Goal: Task Accomplishment & Management: Manage account settings

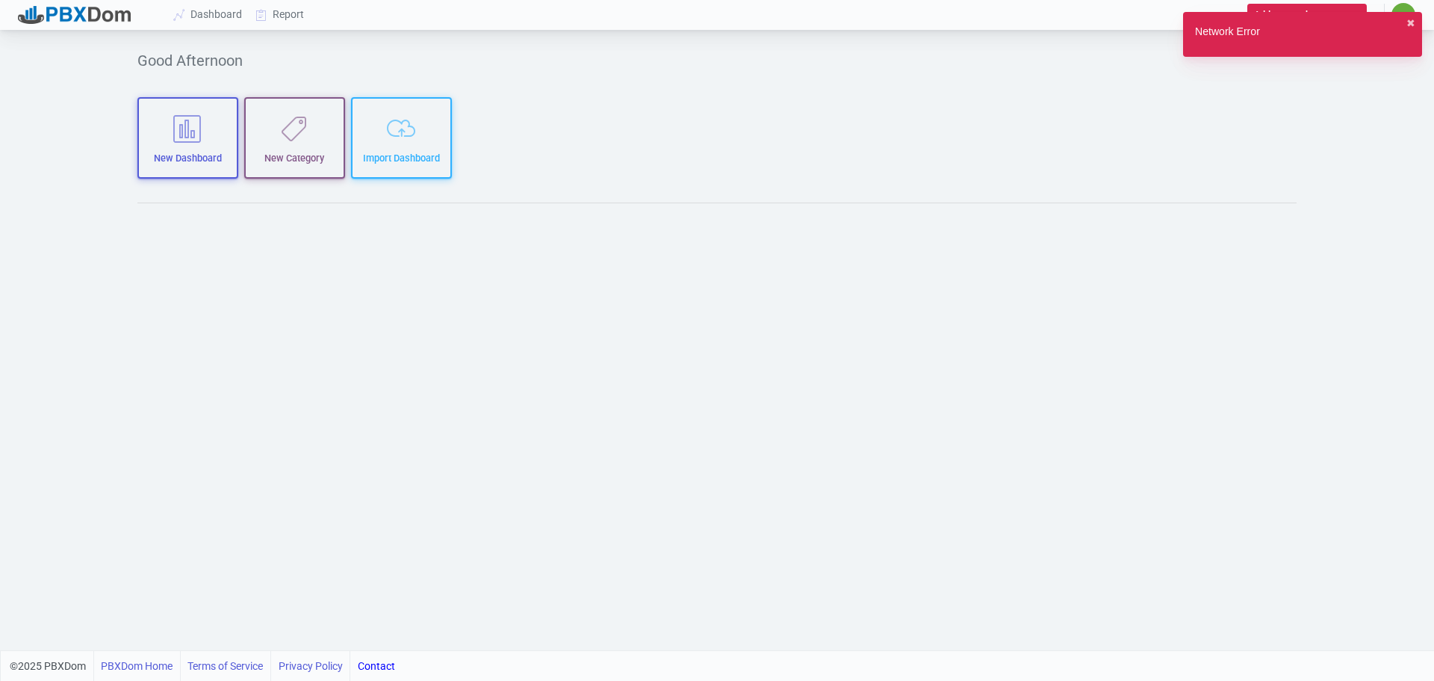
click at [1407, 16] on div "Network Error ✖︎" at bounding box center [1302, 34] width 239 height 45
click at [1411, 22] on button "✖︎" at bounding box center [1411, 24] width 9 height 16
click at [1417, 19] on div "Network Error ✖︎" at bounding box center [1302, 34] width 239 height 45
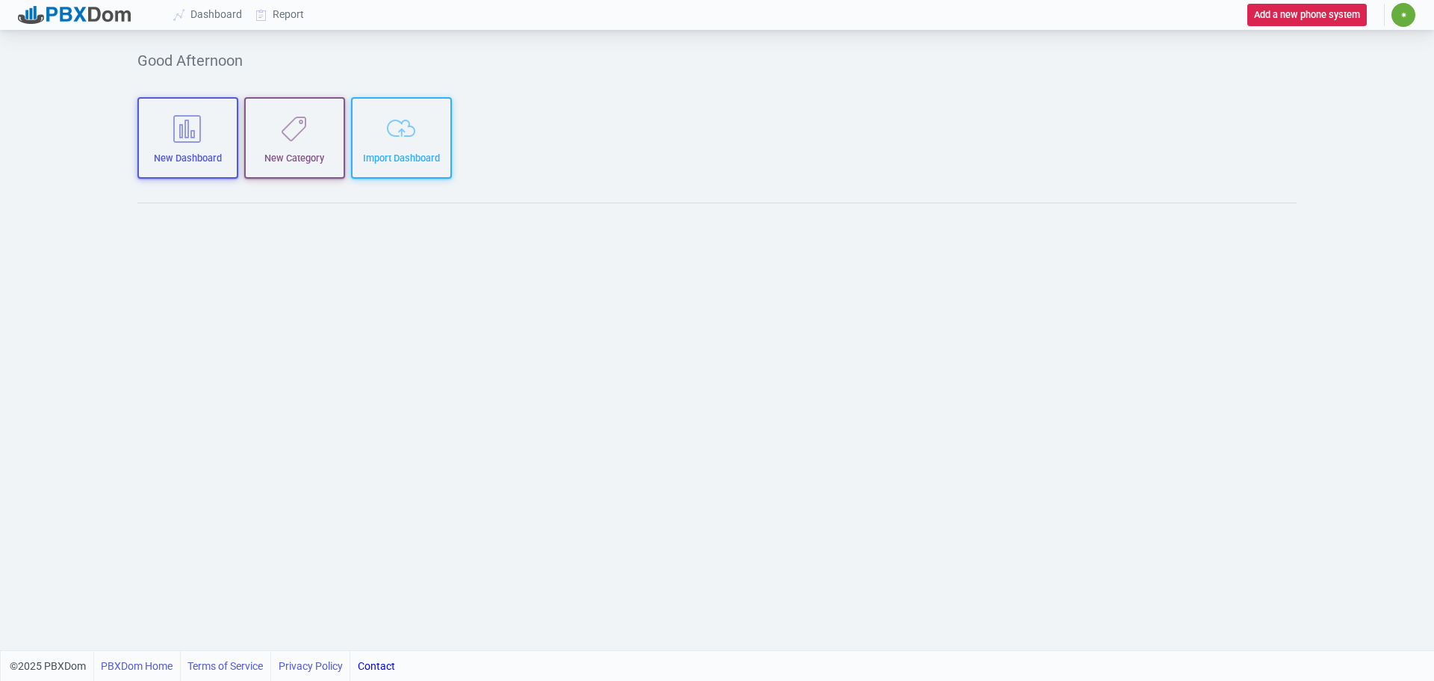
click at [1402, 14] on span "✷" at bounding box center [1404, 14] width 7 height 9
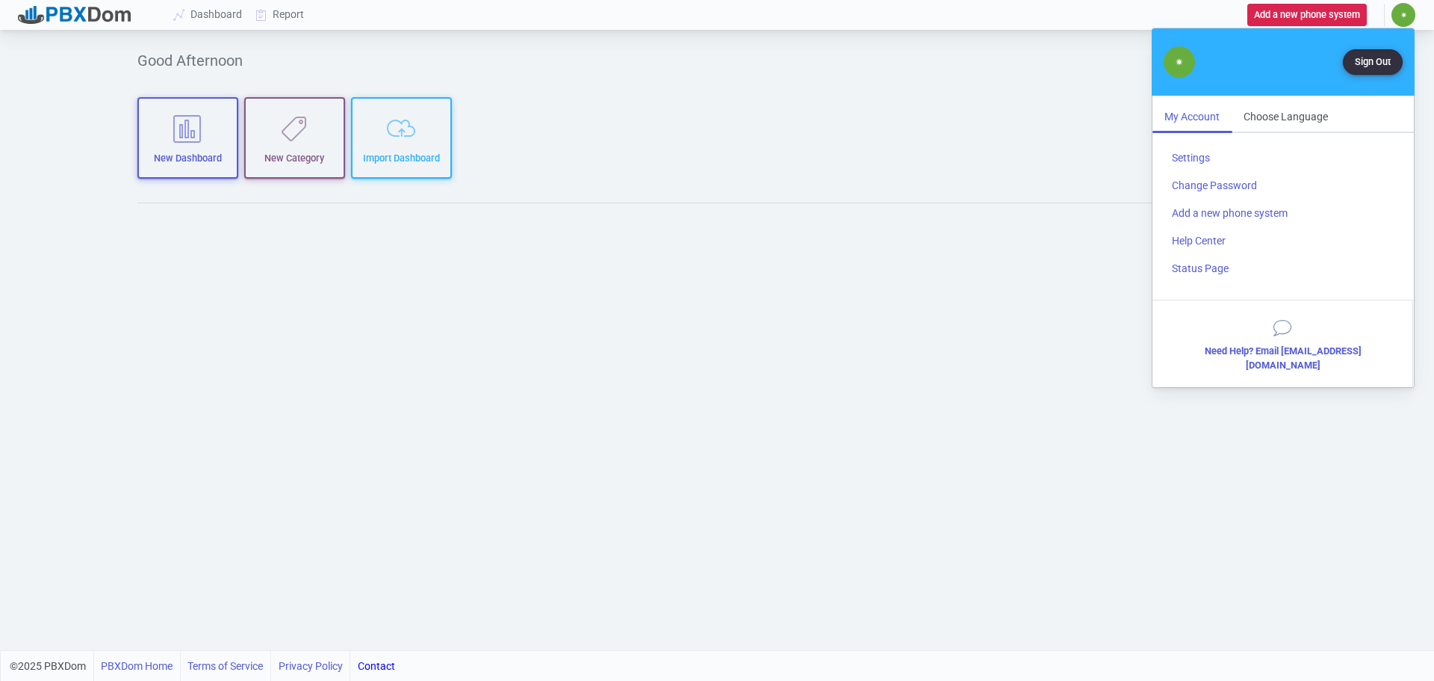
click at [1369, 62] on button "Sign Out" at bounding box center [1373, 61] width 60 height 25
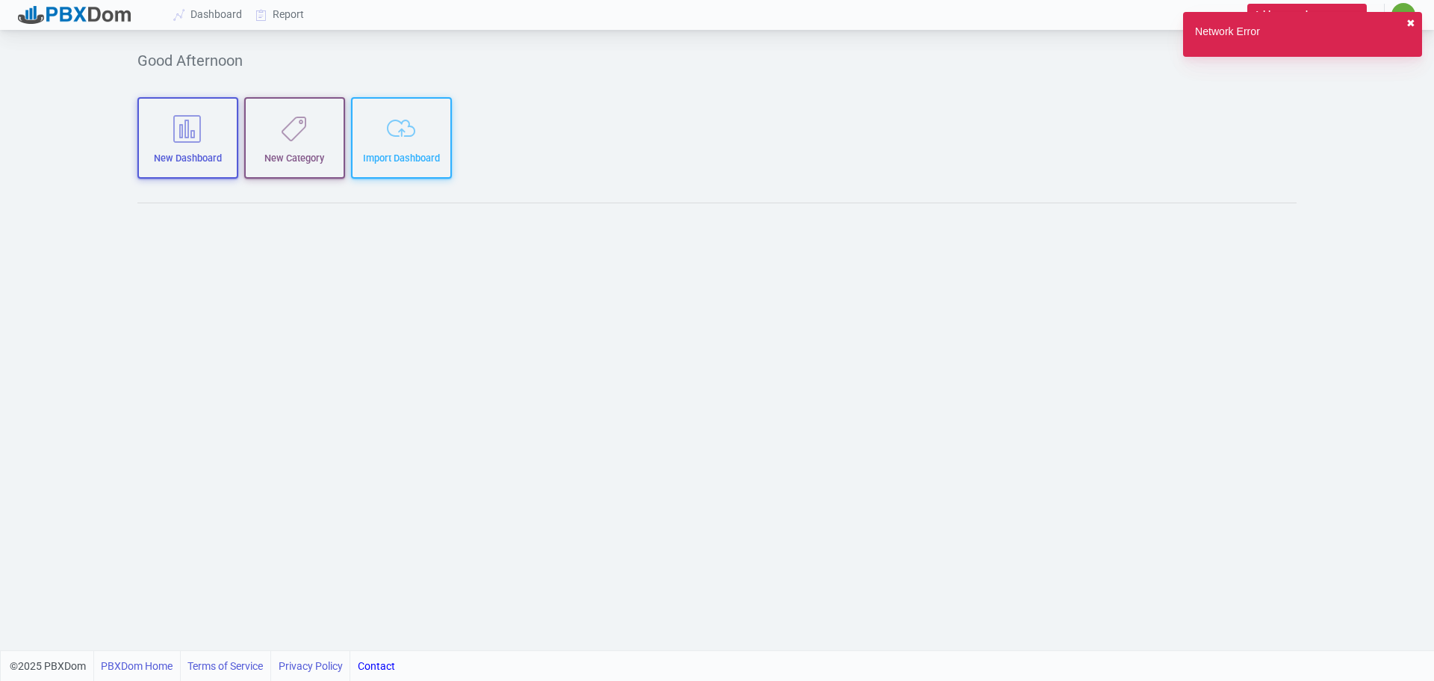
click at [1413, 19] on button "✖︎" at bounding box center [1411, 24] width 9 height 16
click at [1411, 17] on button "✖︎" at bounding box center [1411, 24] width 9 height 16
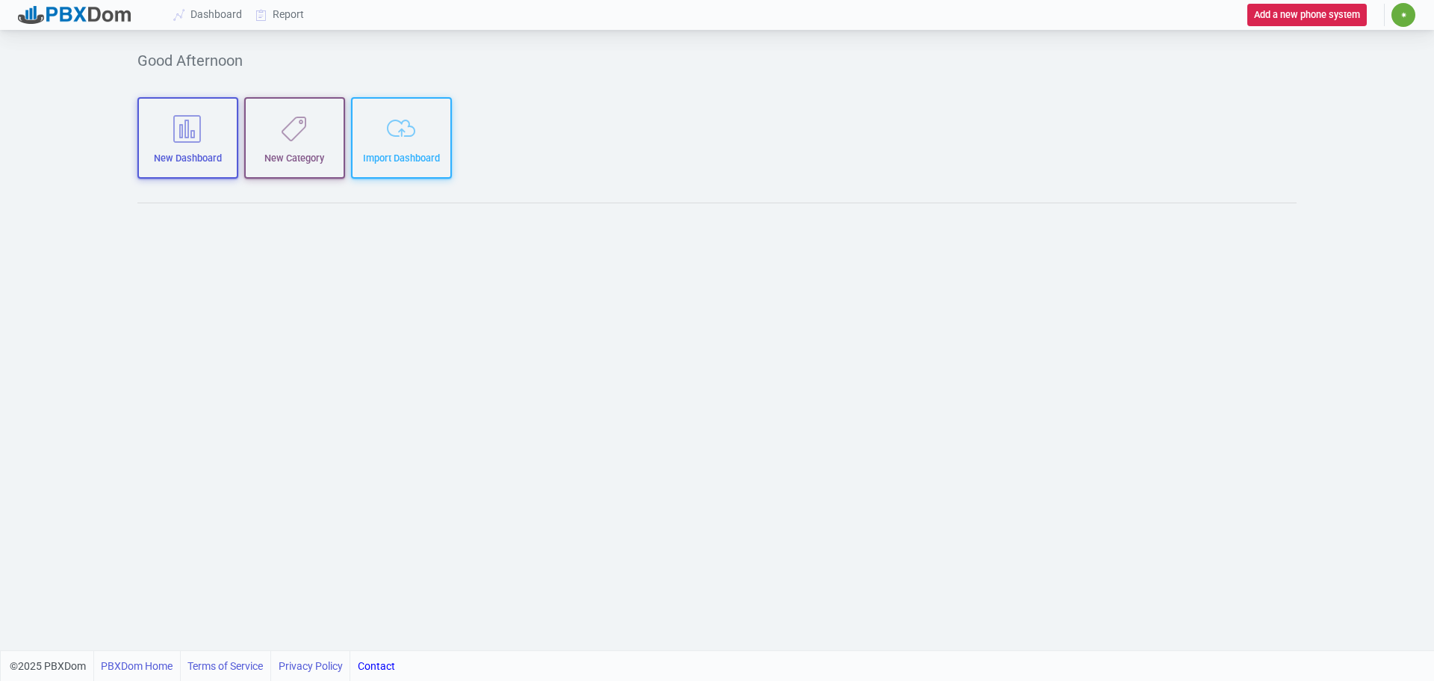
click at [1411, 17] on span "✷" at bounding box center [1404, 15] width 24 height 24
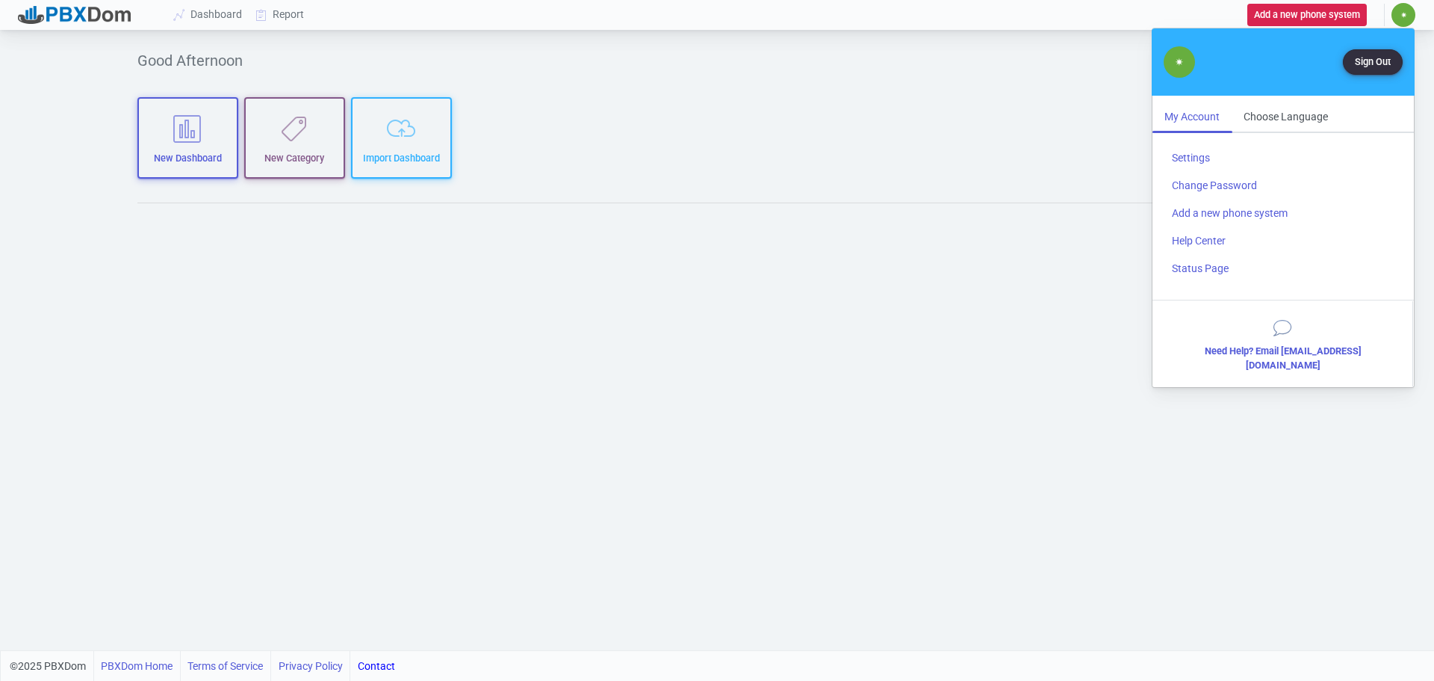
click at [1369, 61] on button "Sign Out" at bounding box center [1373, 61] width 60 height 25
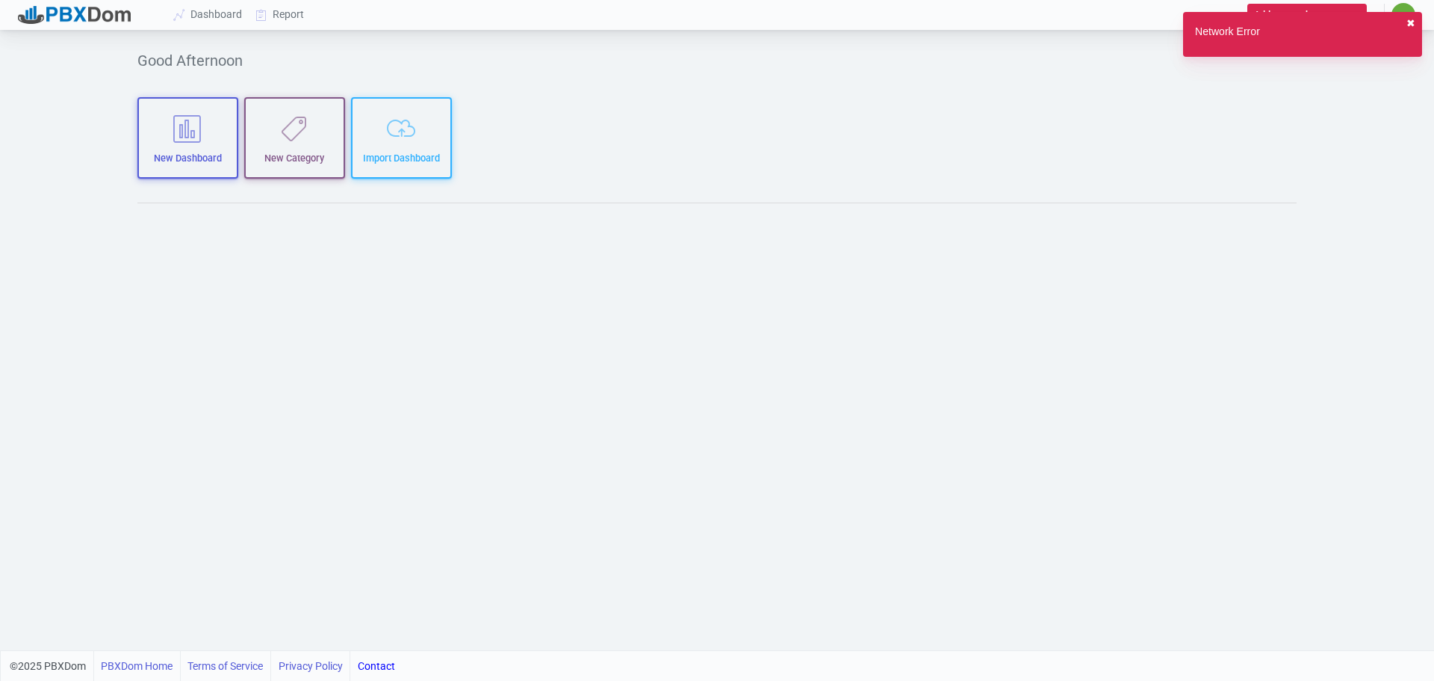
click at [1409, 17] on button "✖︎" at bounding box center [1411, 24] width 9 height 16
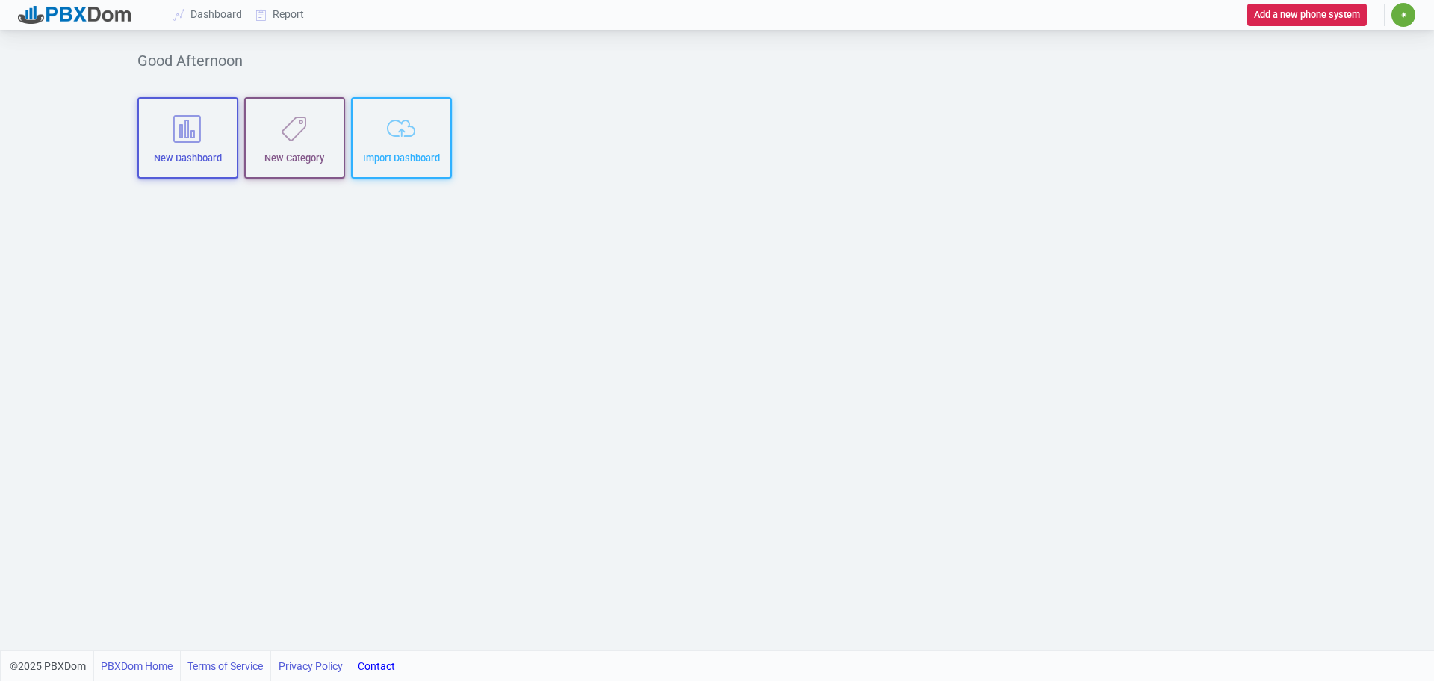
click at [1402, 17] on span "✷" at bounding box center [1404, 14] width 7 height 9
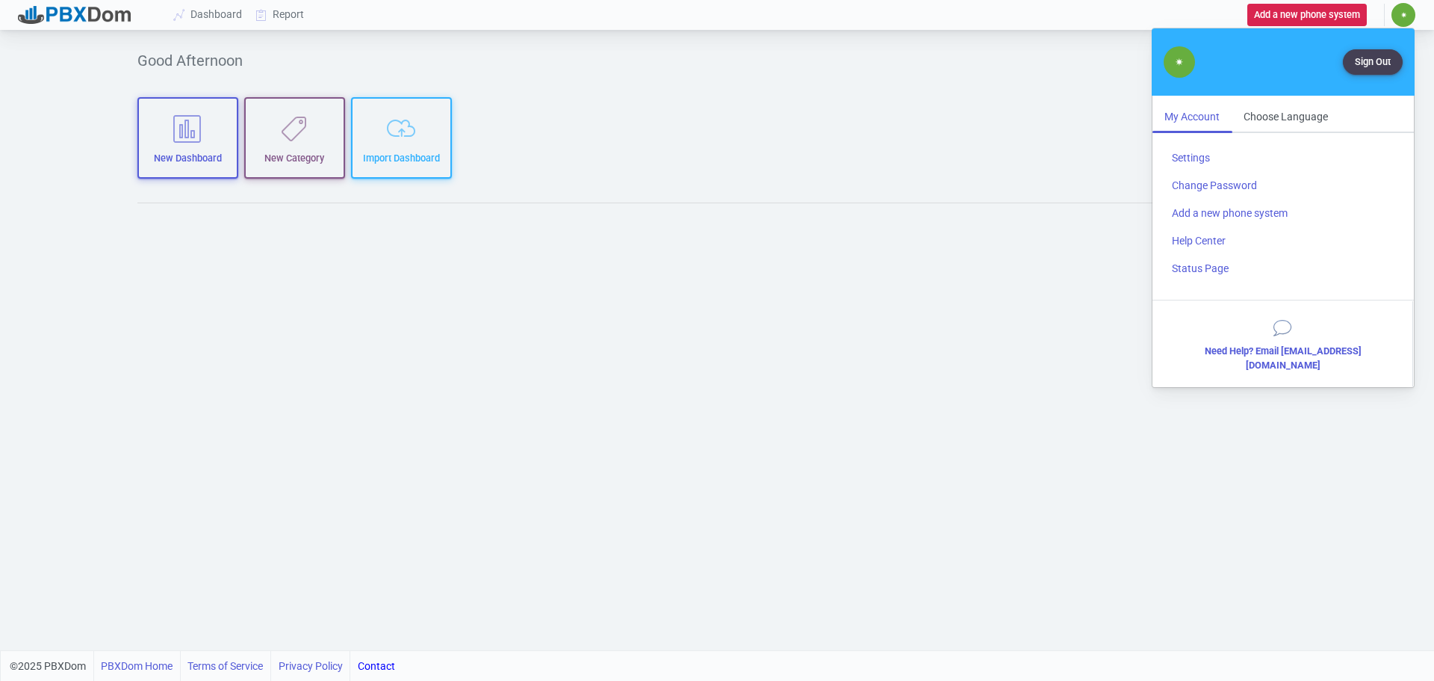
click at [1189, 116] on div "My Account" at bounding box center [1192, 117] width 79 height 28
click at [1377, 58] on button "Sign Out" at bounding box center [1373, 61] width 60 height 25
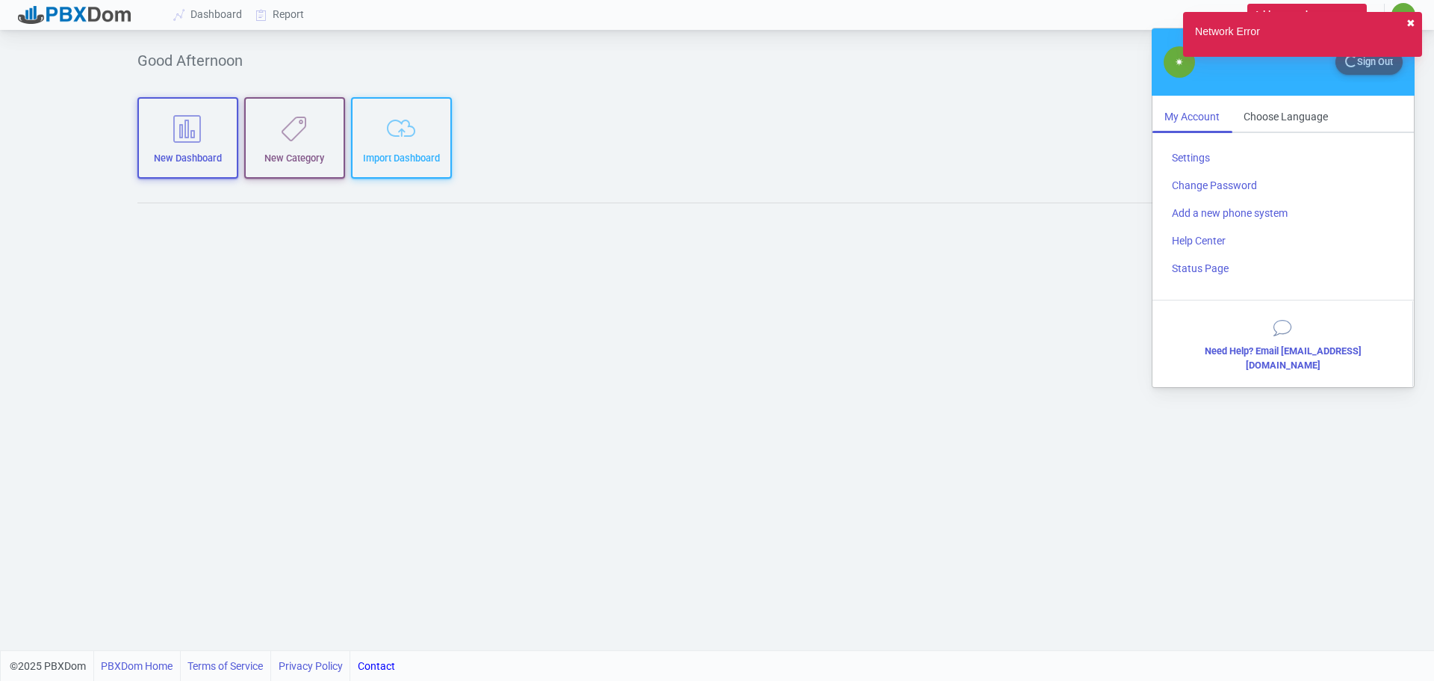
click at [1415, 20] on button "✖︎" at bounding box center [1411, 24] width 9 height 16
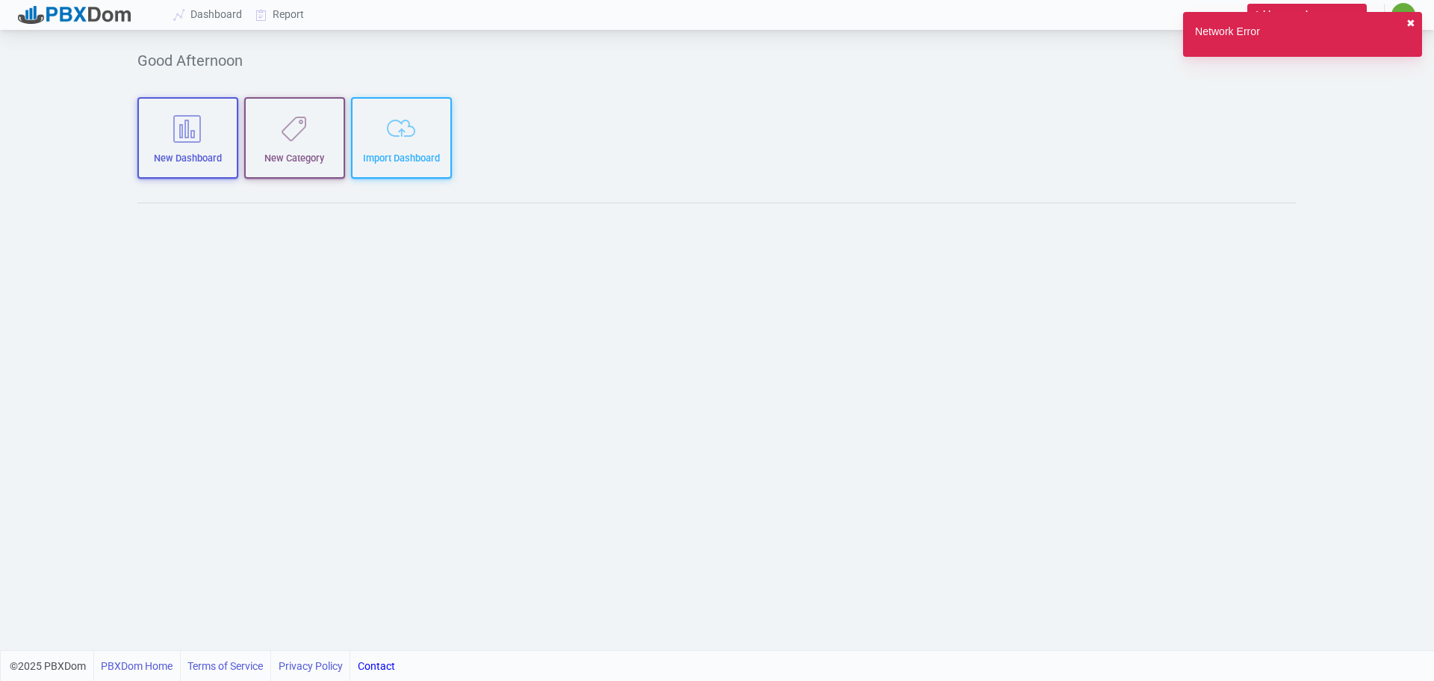
click at [1409, 20] on button "✖︎" at bounding box center [1411, 24] width 9 height 16
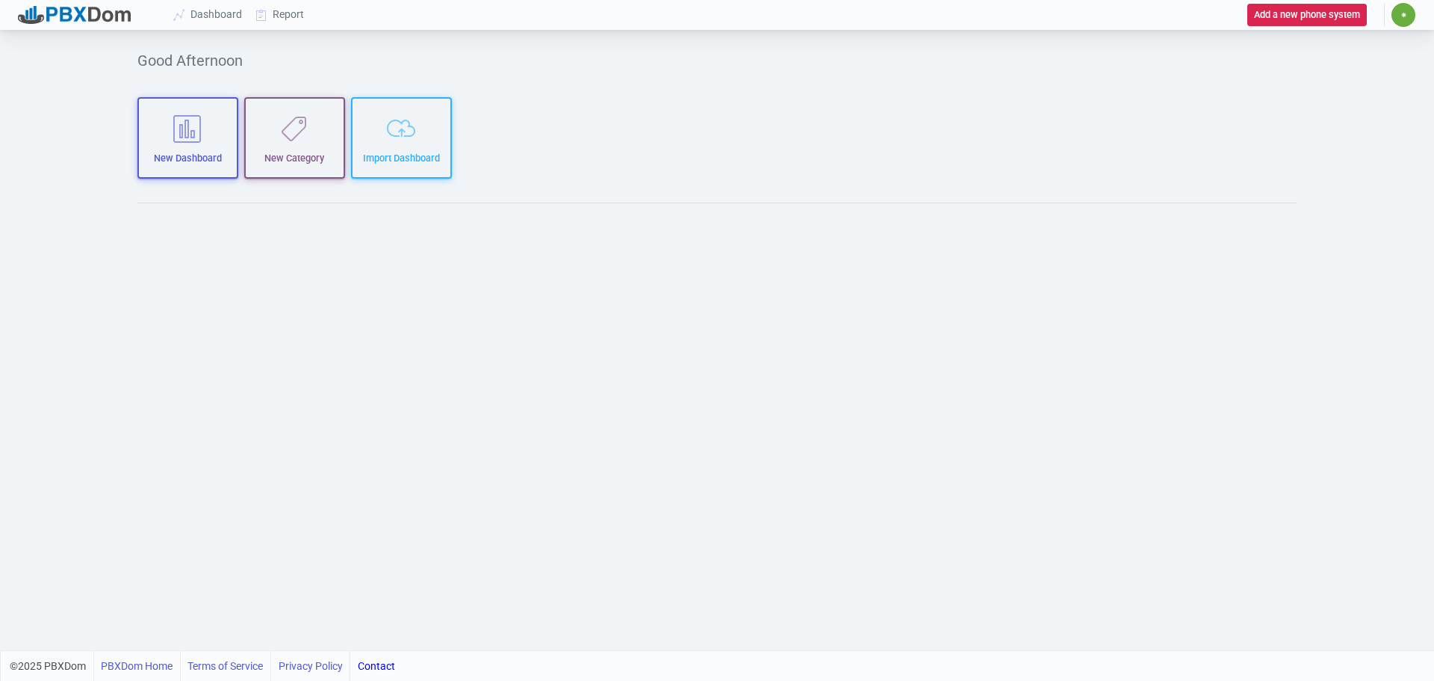
click at [1402, 19] on span "✷" at bounding box center [1404, 14] width 7 height 9
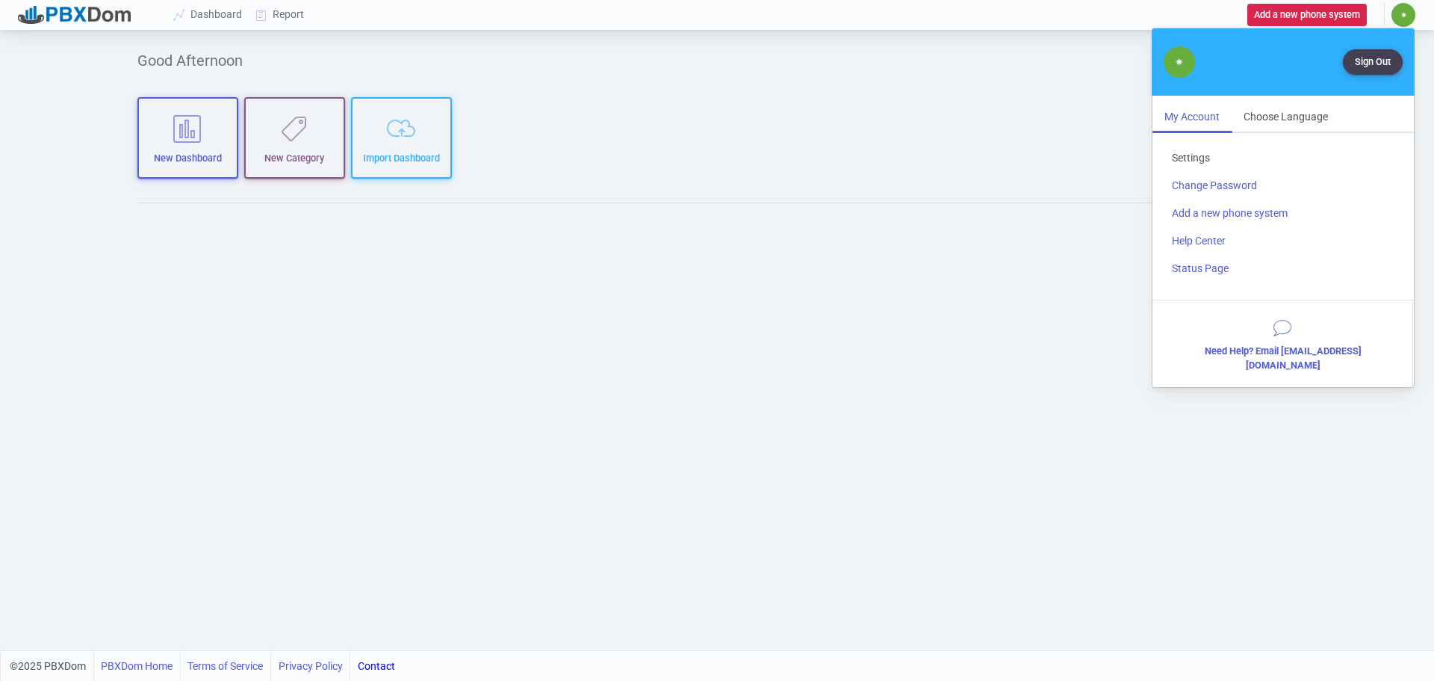
click at [1198, 154] on link "Settings" at bounding box center [1283, 158] width 247 height 28
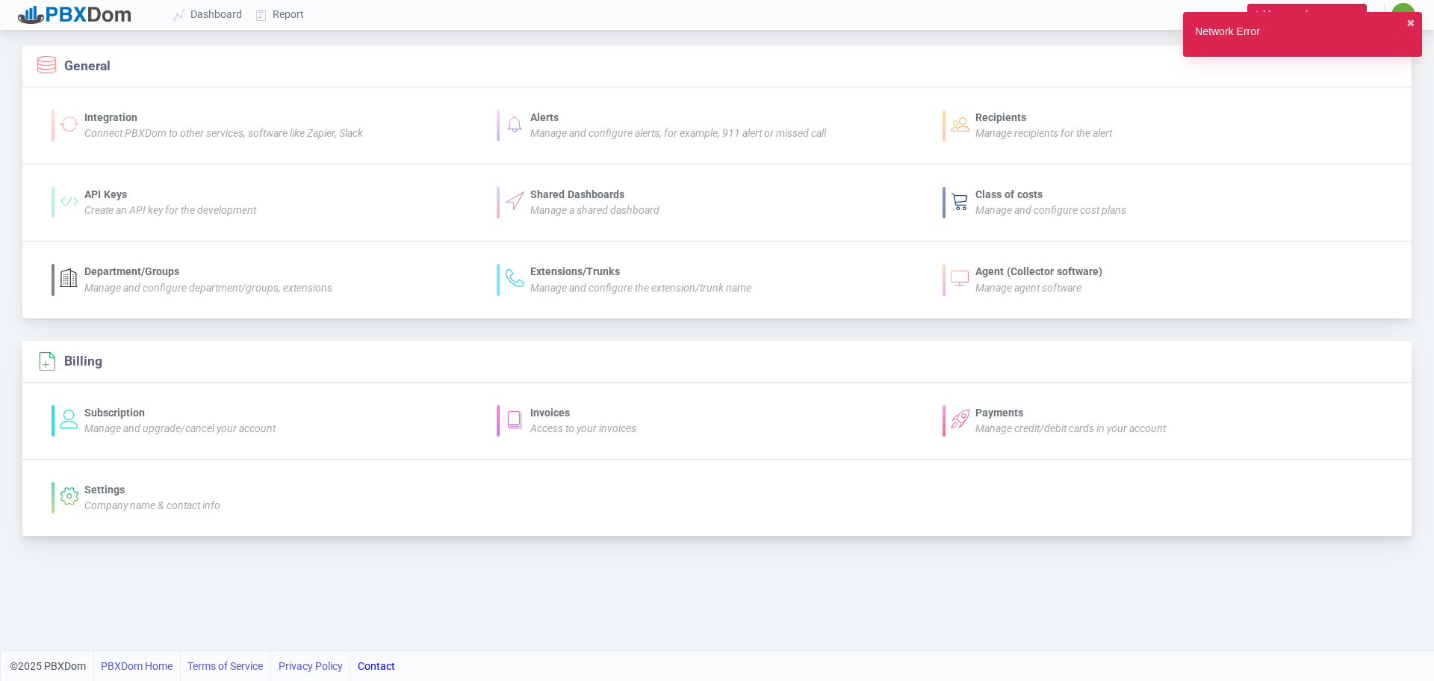
click at [545, 412] on div "Invoices" at bounding box center [583, 413] width 106 height 16
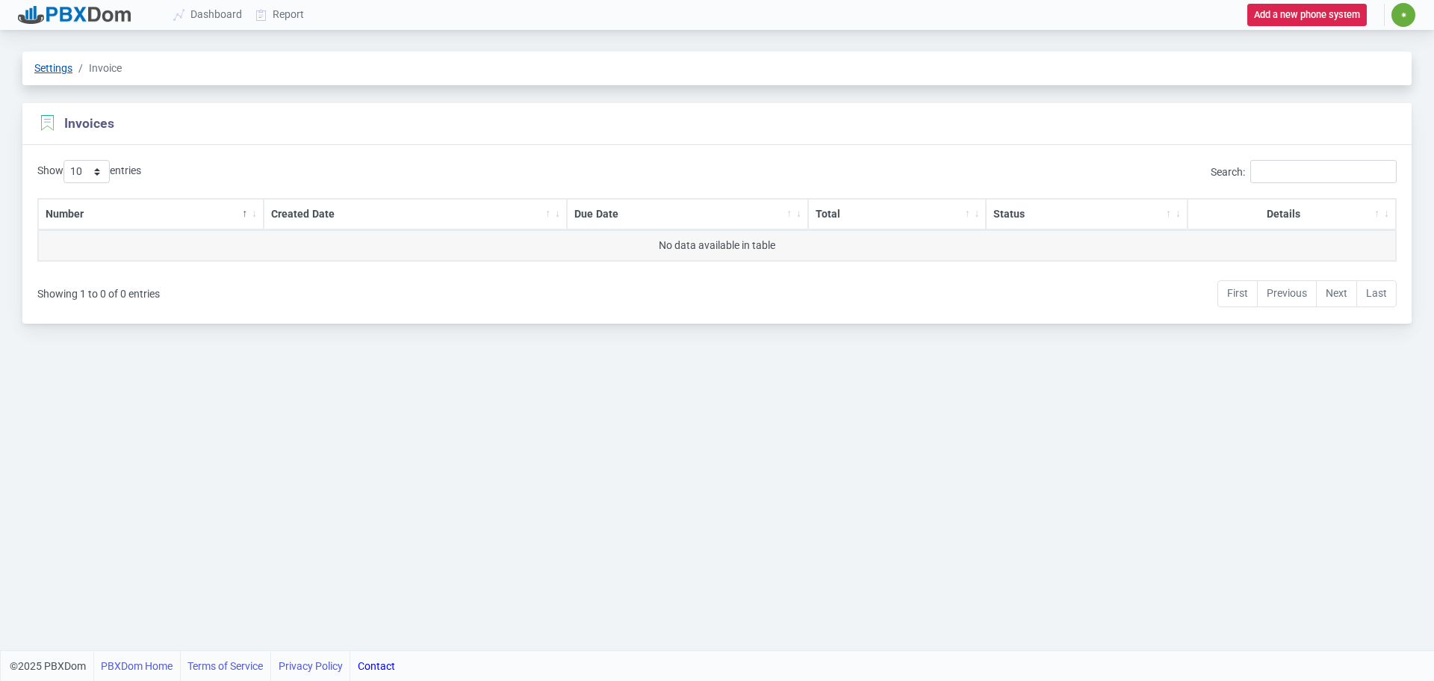
click at [66, 67] on link "Settings" at bounding box center [53, 68] width 38 height 12
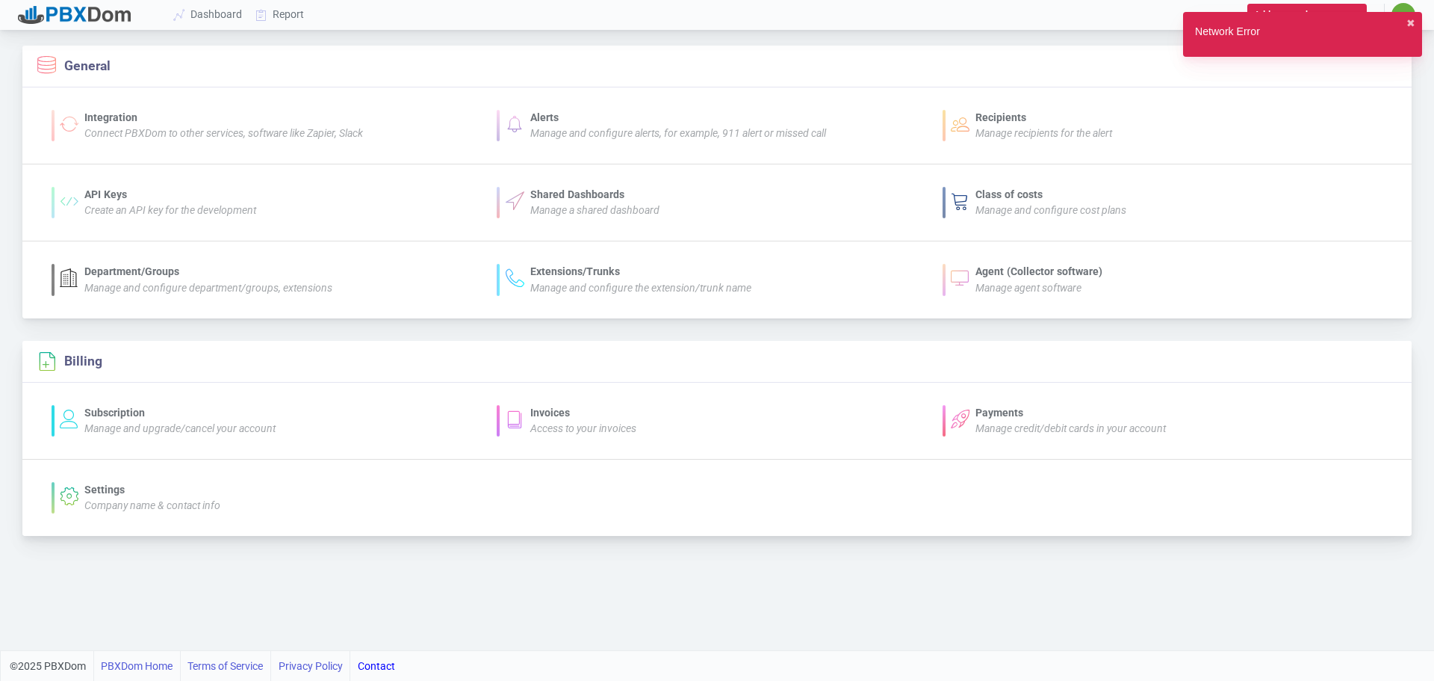
click at [110, 406] on div "Subscription" at bounding box center [179, 413] width 191 height 16
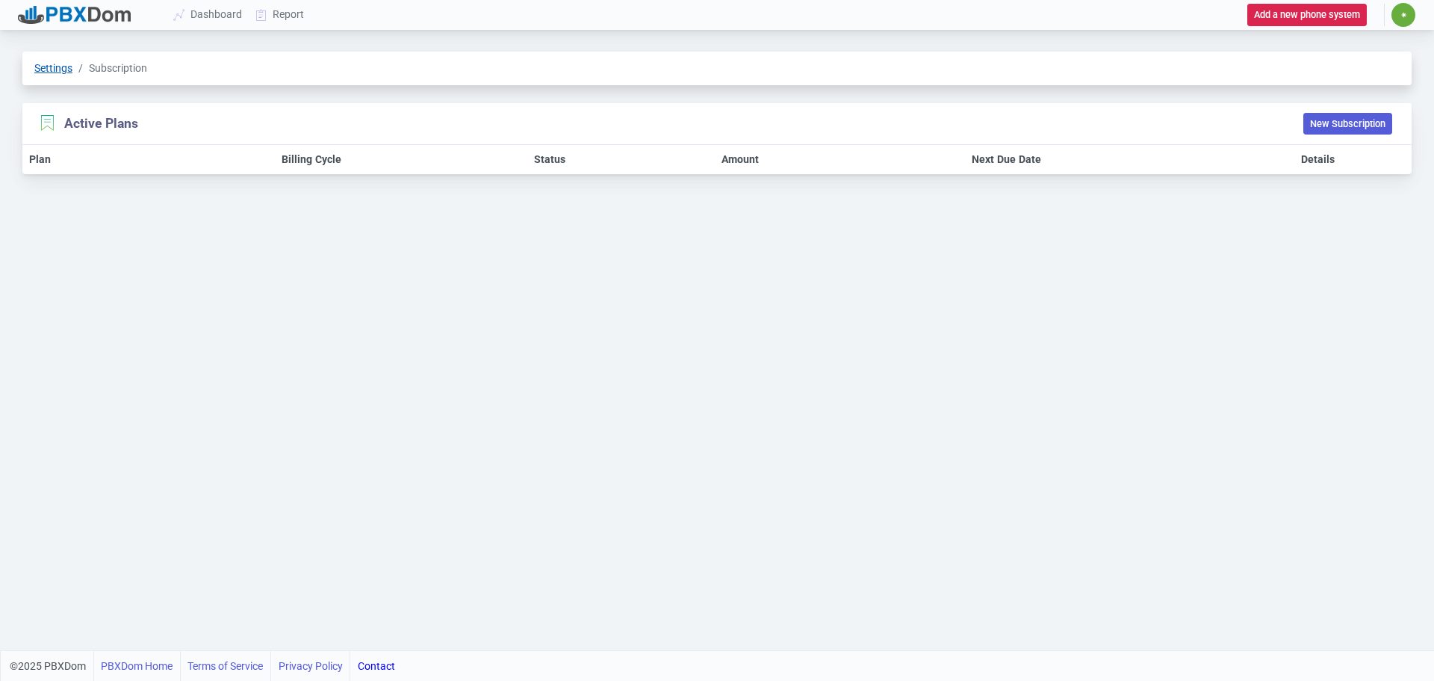
click at [55, 65] on link "Settings" at bounding box center [53, 68] width 38 height 12
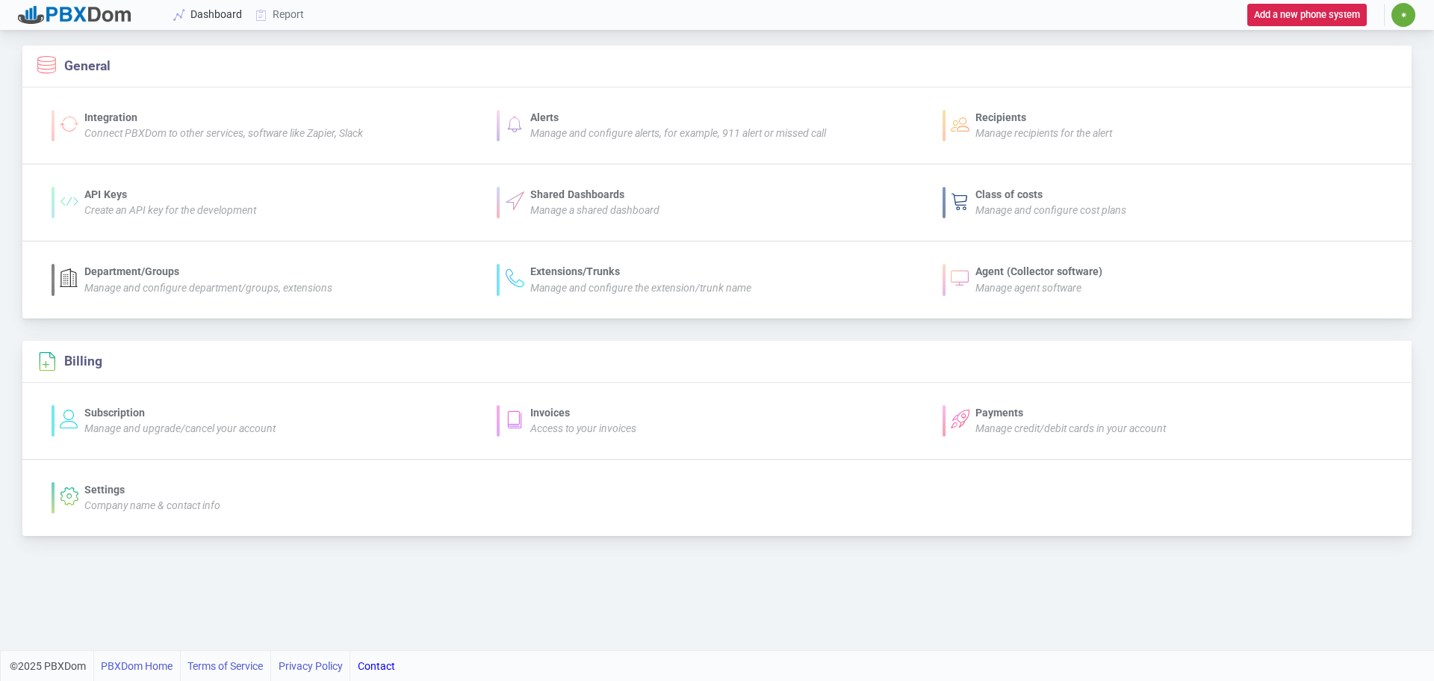
click at [200, 9] on link "Dashboard" at bounding box center [208, 15] width 82 height 28
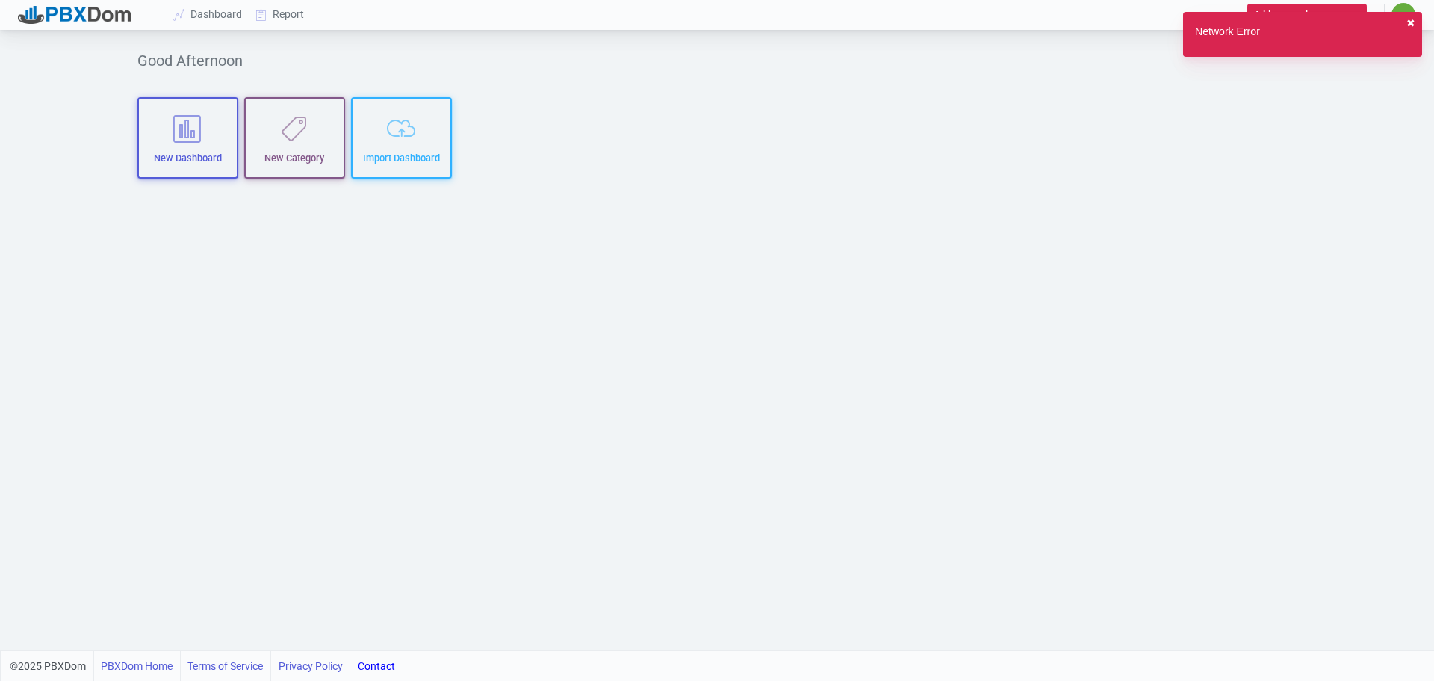
click at [1411, 23] on button "✖︎" at bounding box center [1411, 24] width 9 height 16
click at [192, 143] on button "New Dashboard" at bounding box center [187, 137] width 101 height 81
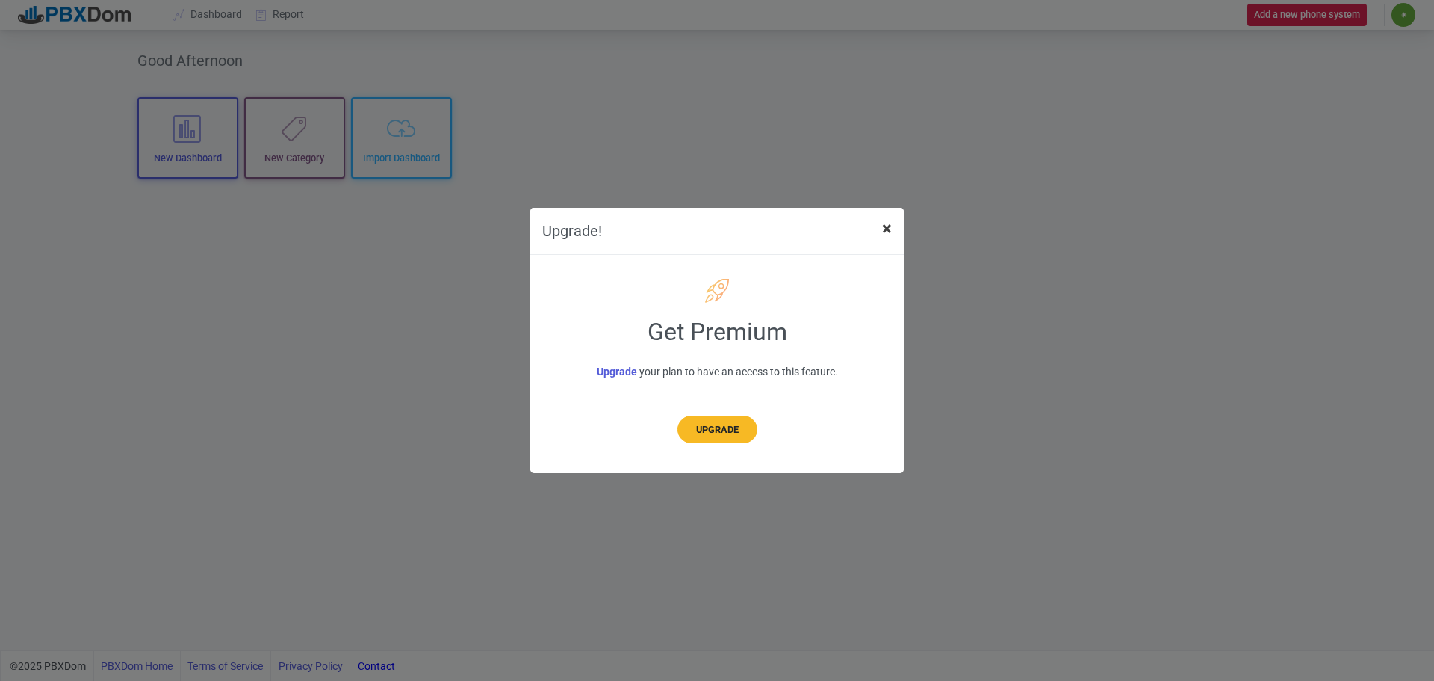
click at [895, 226] on button "×" at bounding box center [887, 229] width 34 height 42
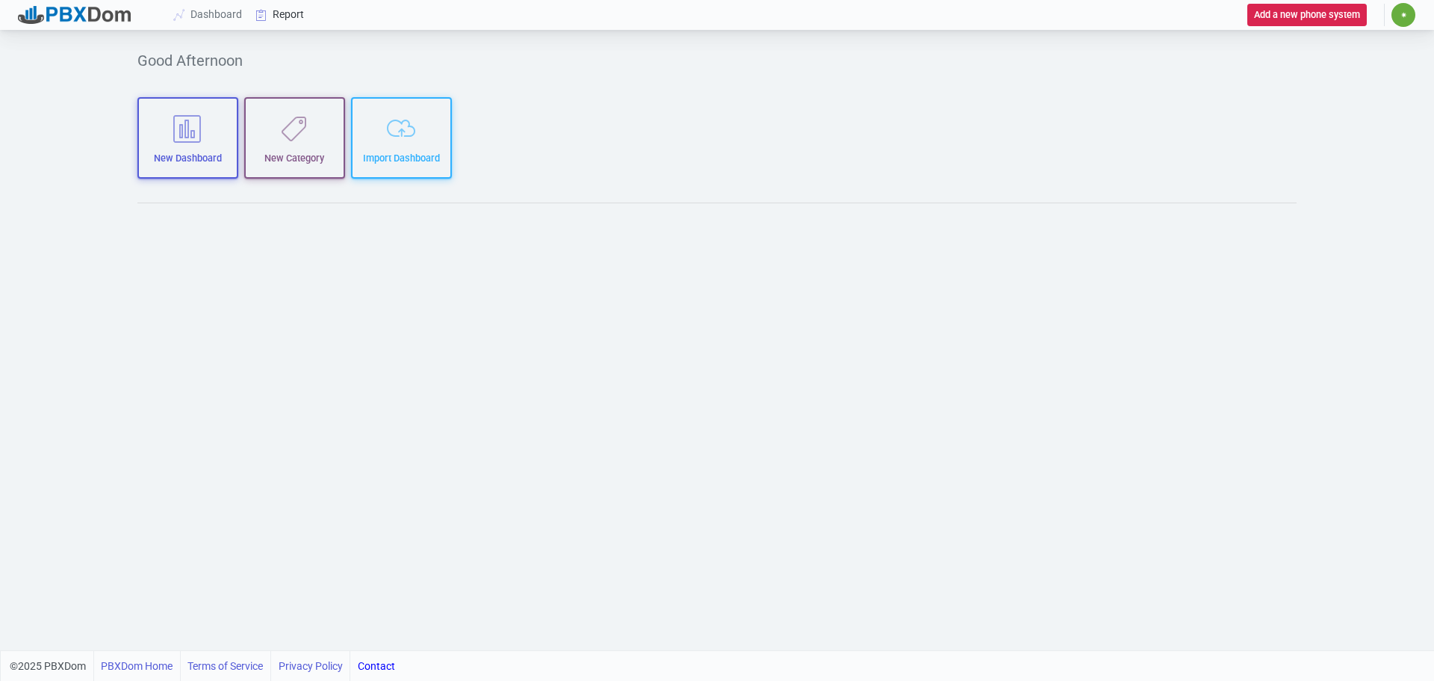
click at [287, 11] on link "Report" at bounding box center [281, 15] width 62 height 28
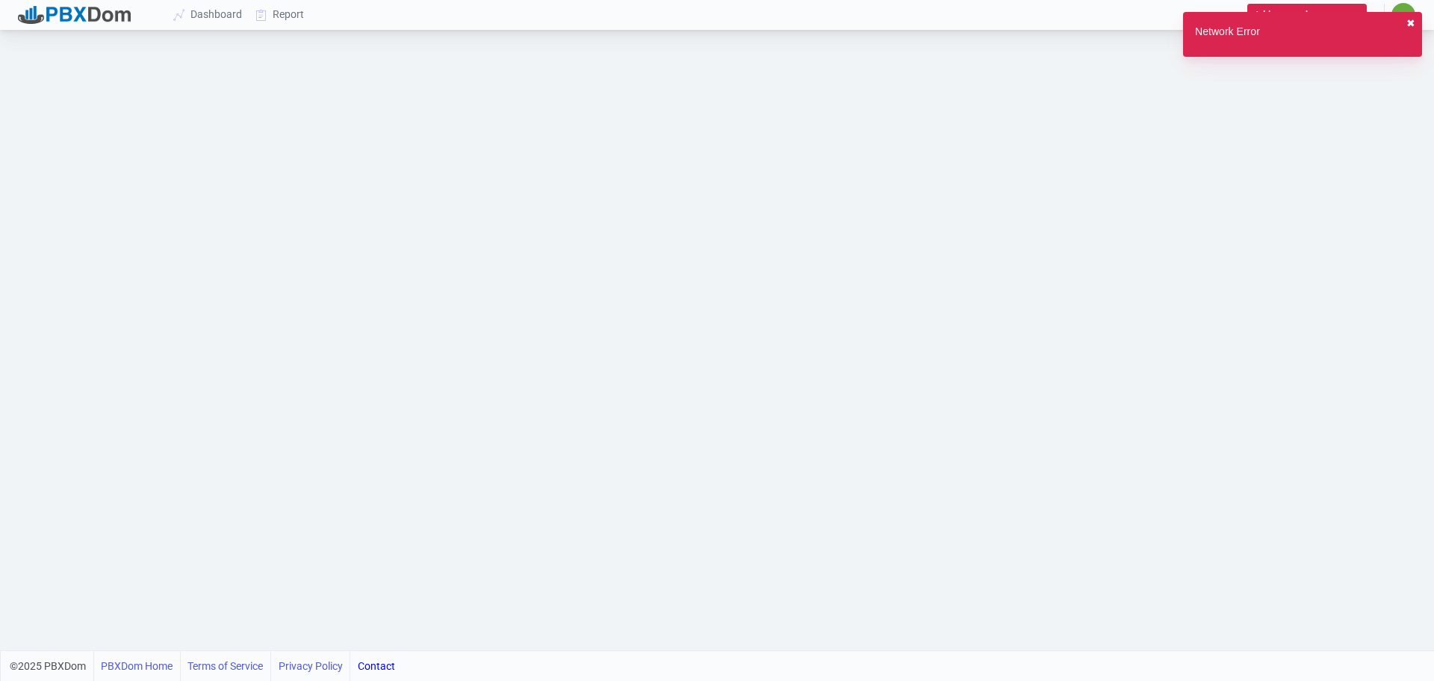
click at [1414, 21] on button "✖︎" at bounding box center [1411, 24] width 9 height 16
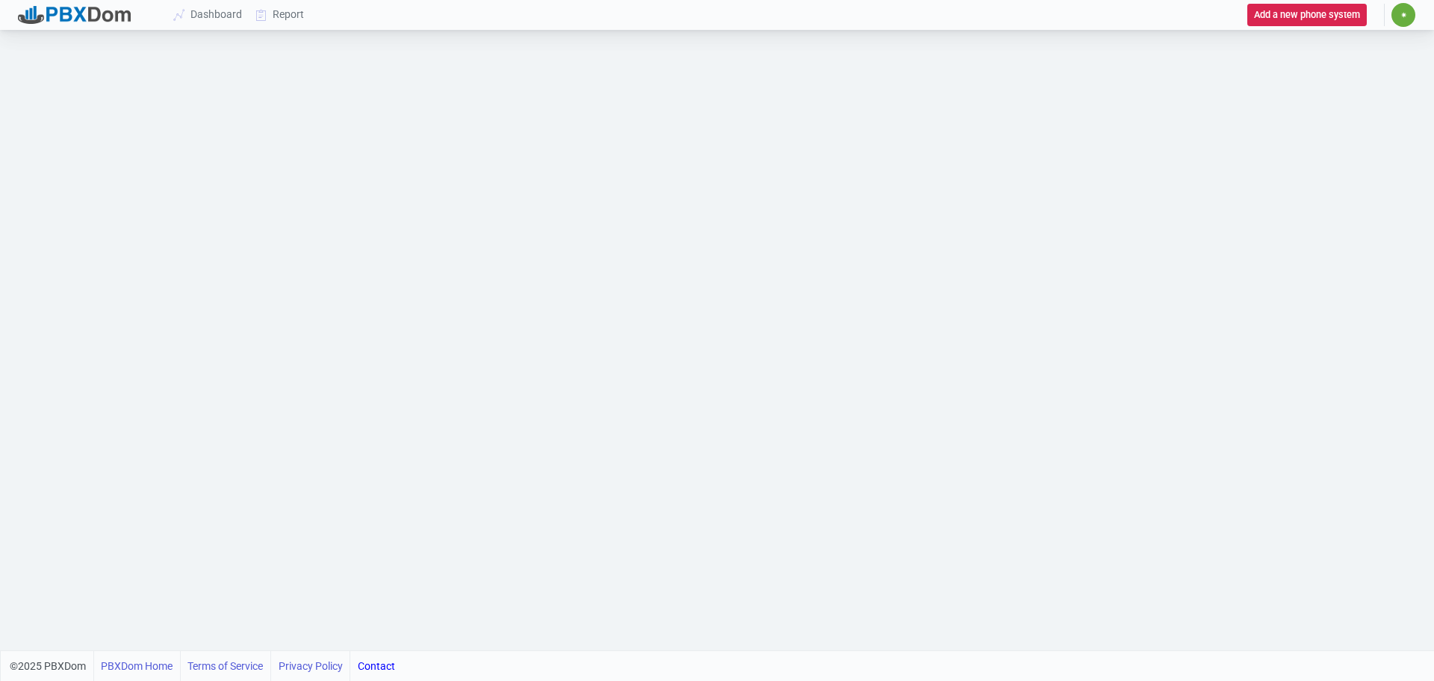
click at [1402, 11] on span "✷" at bounding box center [1404, 14] width 7 height 9
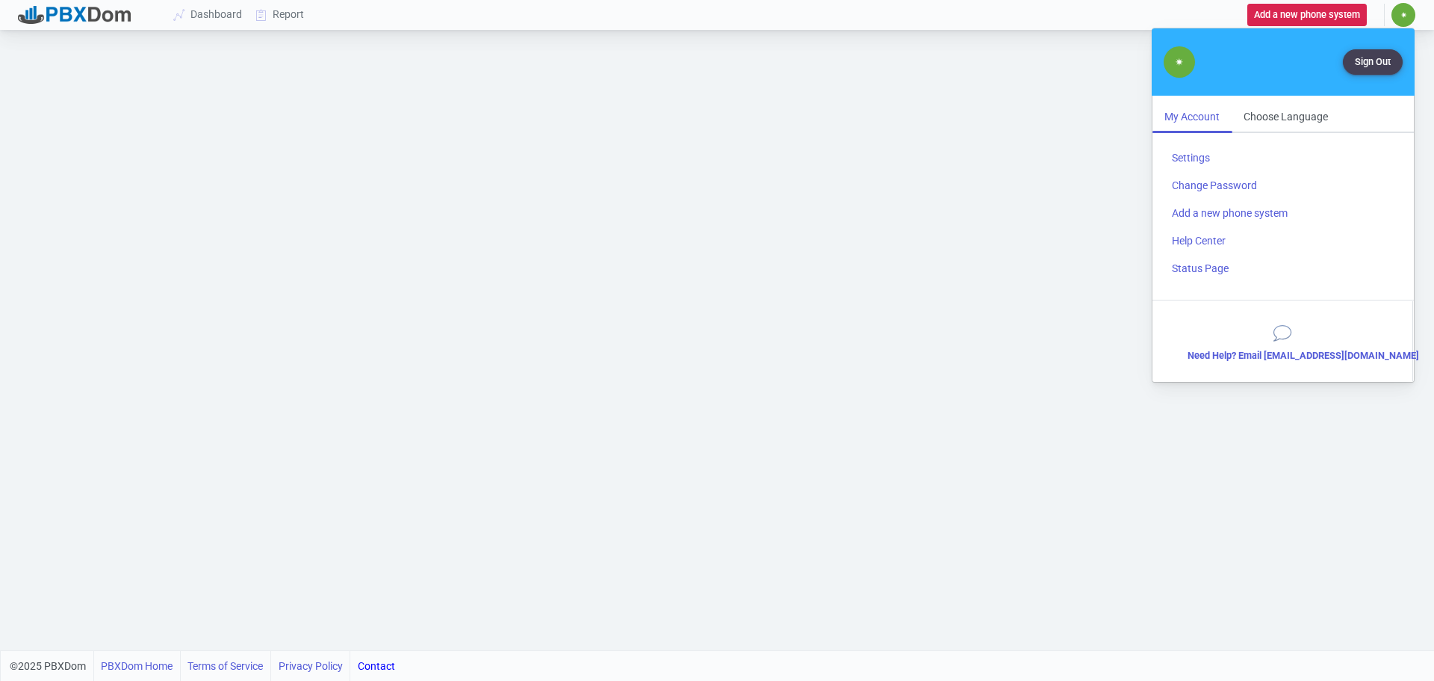
click at [1201, 114] on div "My Account" at bounding box center [1192, 117] width 79 height 28
click at [1179, 62] on span "✷" at bounding box center [1179, 62] width 9 height 12
click at [1391, 56] on button "Sign Out" at bounding box center [1373, 61] width 60 height 25
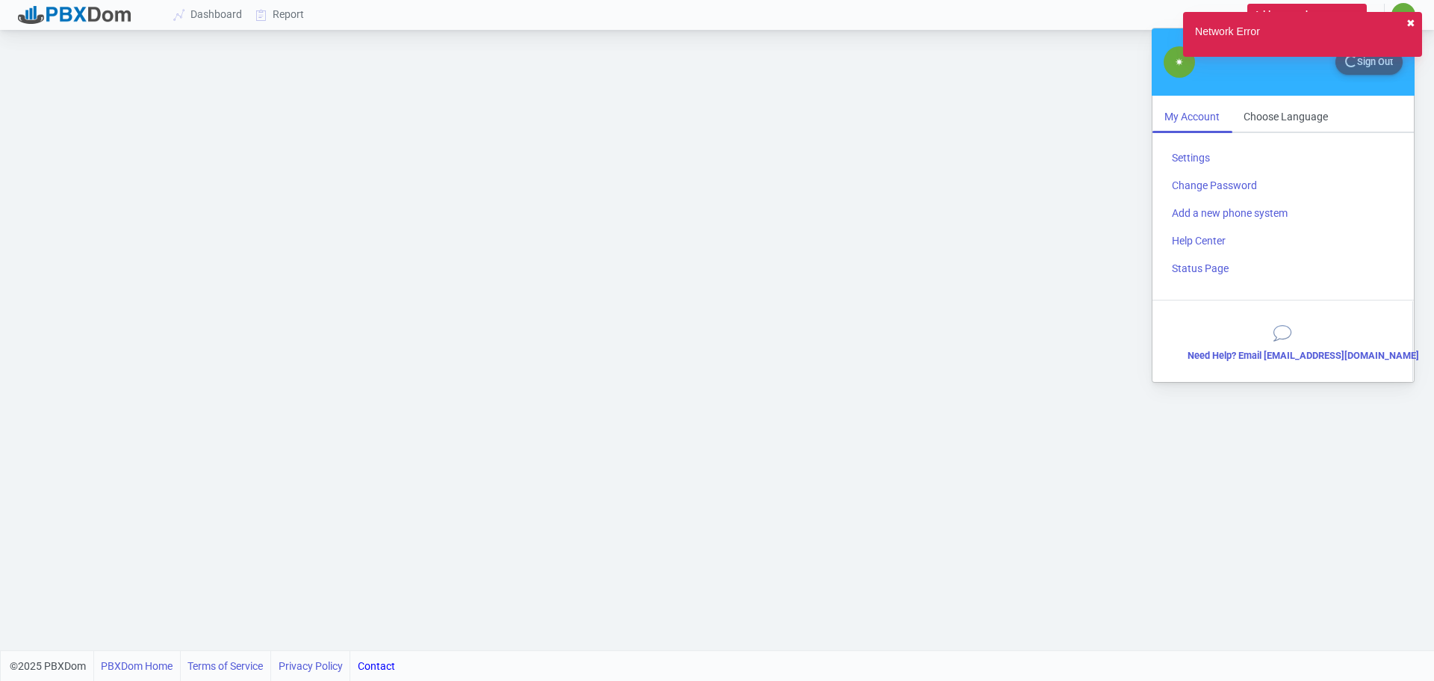
click at [1414, 19] on button "✖︎" at bounding box center [1411, 24] width 9 height 16
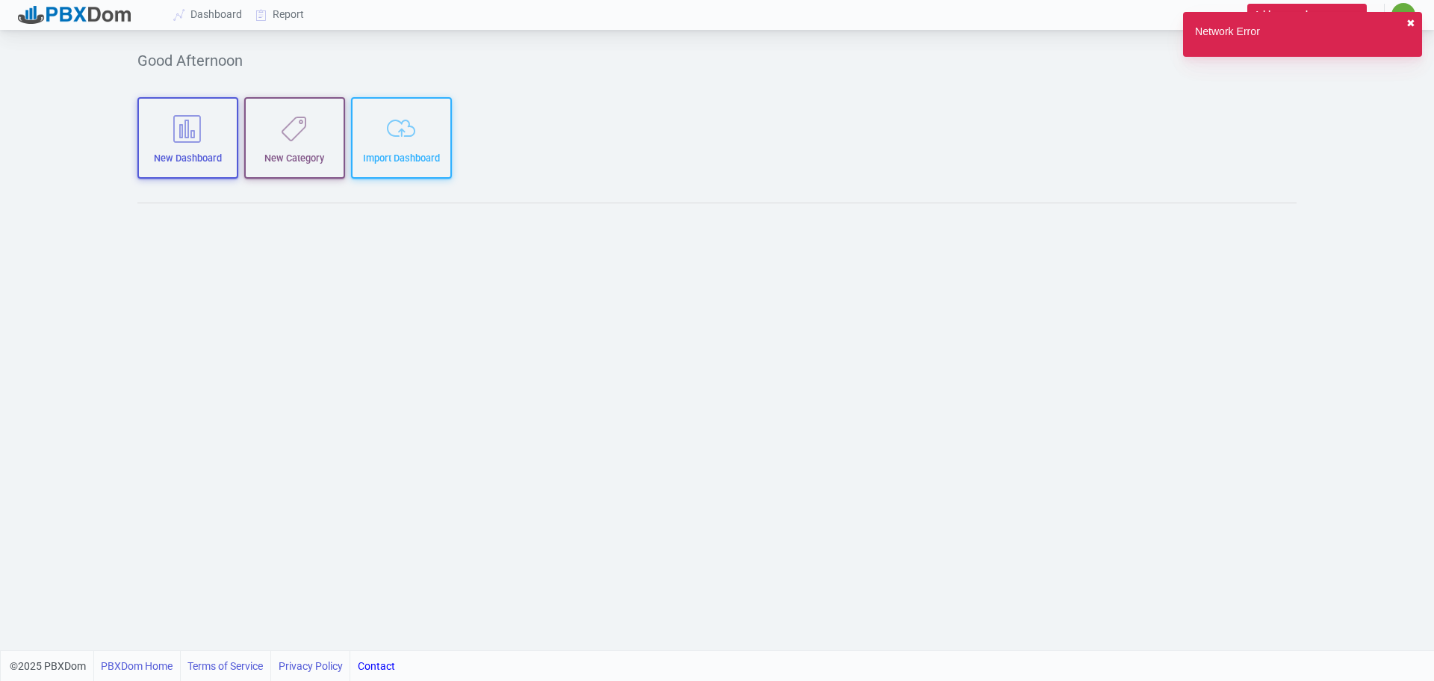
click at [1411, 16] on button "✖︎" at bounding box center [1411, 24] width 9 height 16
click at [1418, 22] on div "Network Error ✖︎" at bounding box center [1302, 34] width 239 height 45
